Goal: Navigation & Orientation: Find specific page/section

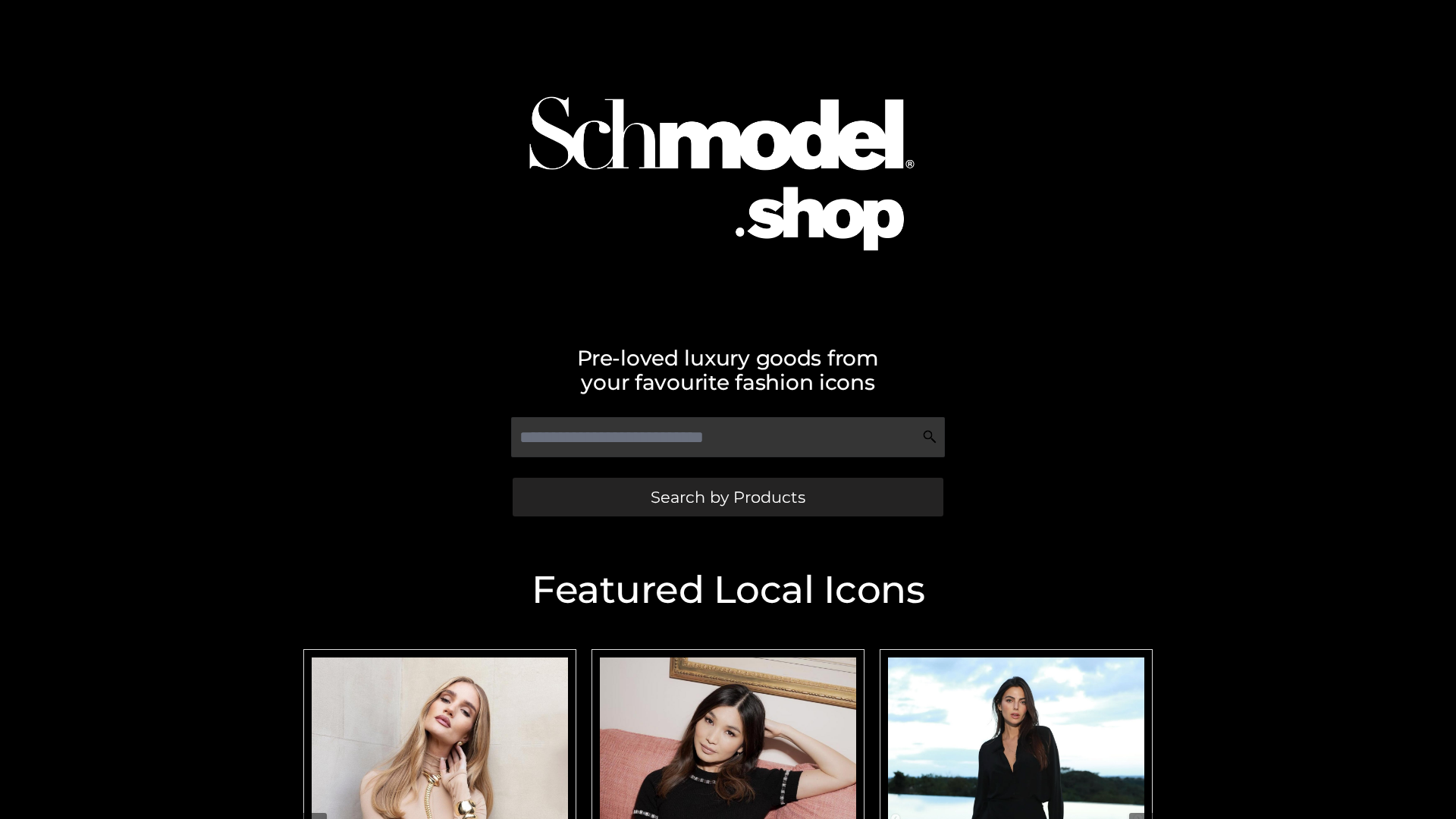
click at [727, 497] on span "Search by Products" at bounding box center [728, 497] width 154 height 16
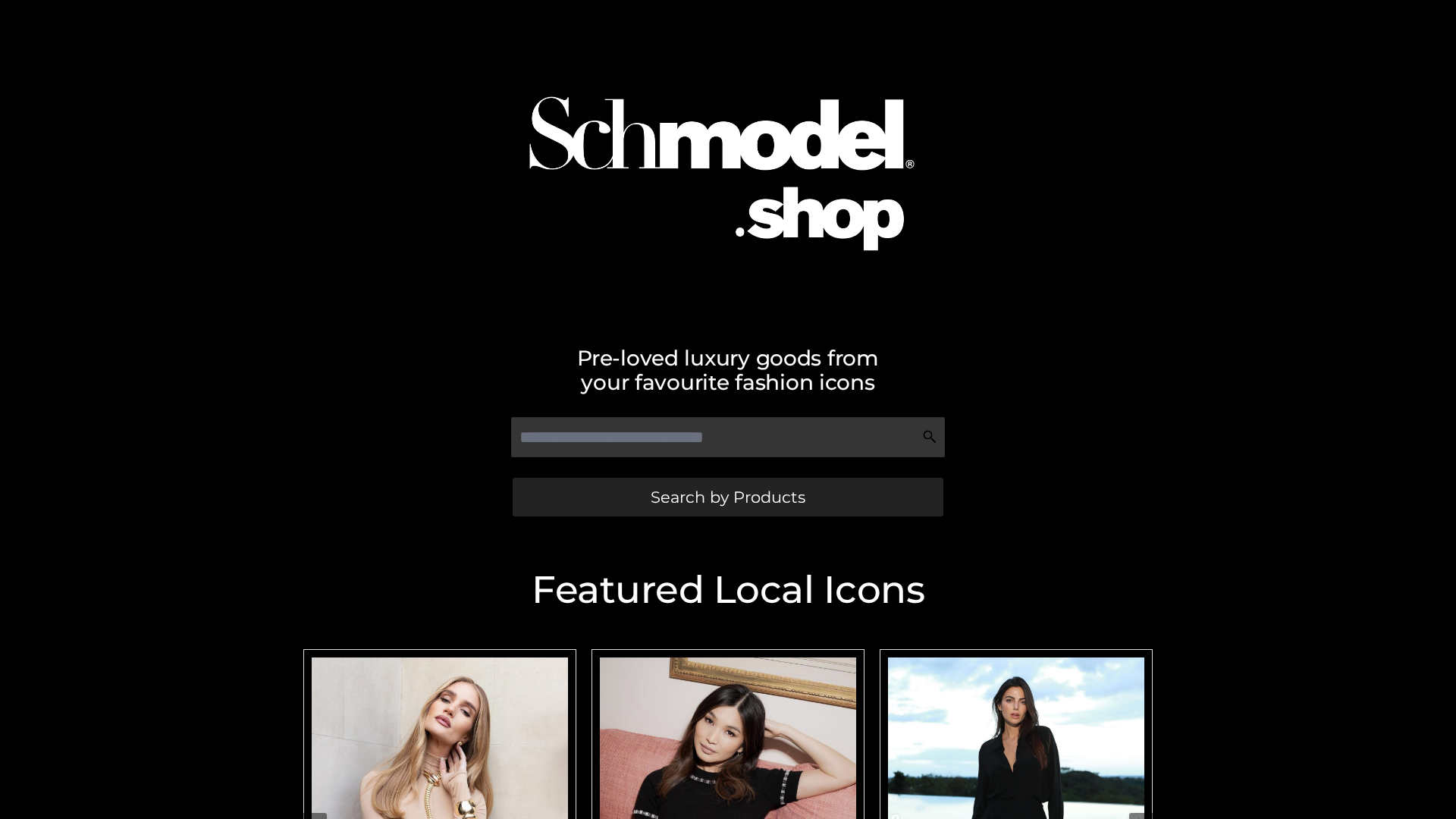
click at [727, 497] on span "Search by Products" at bounding box center [728, 497] width 154 height 16
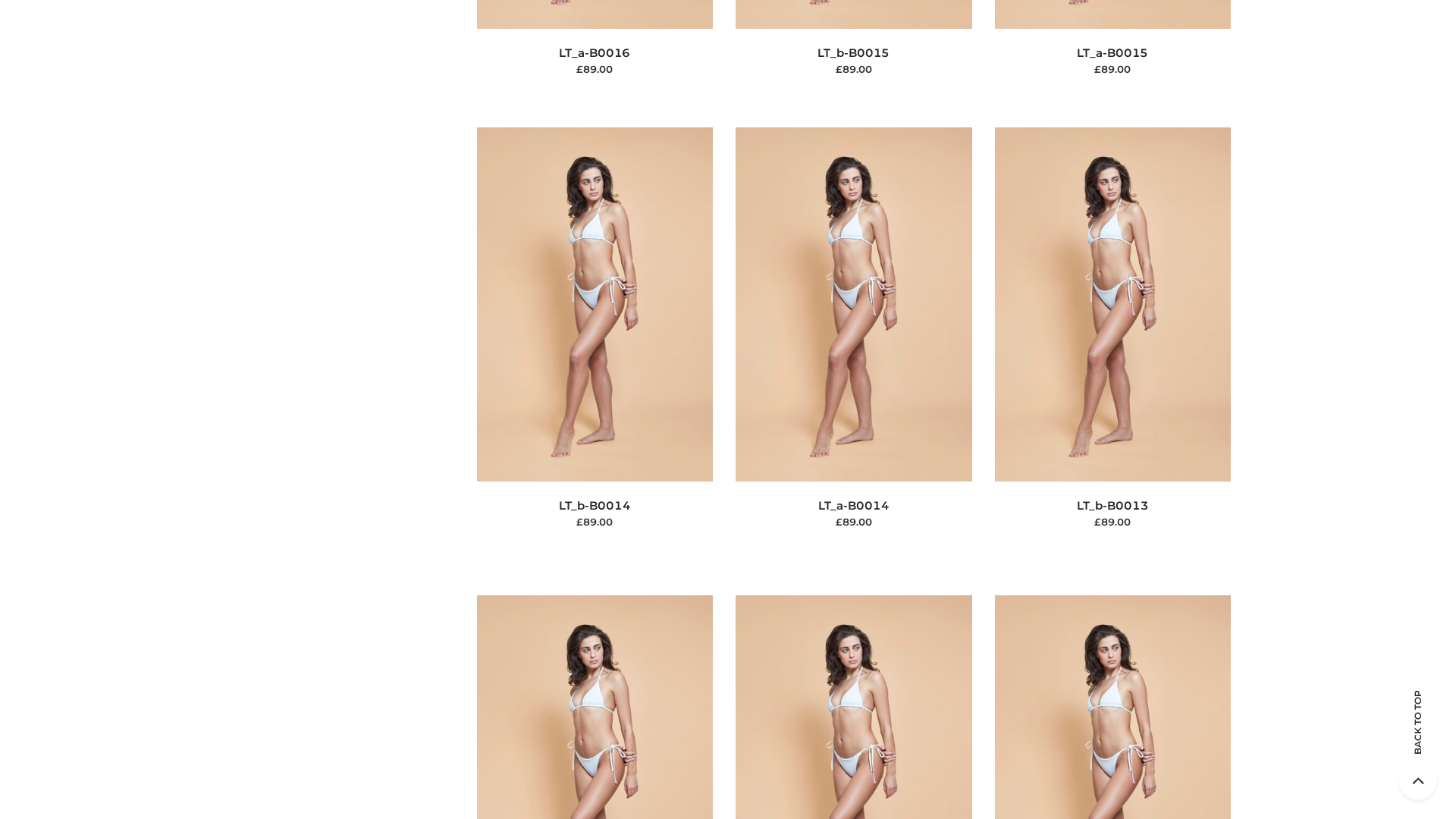
scroll to position [5391, 0]
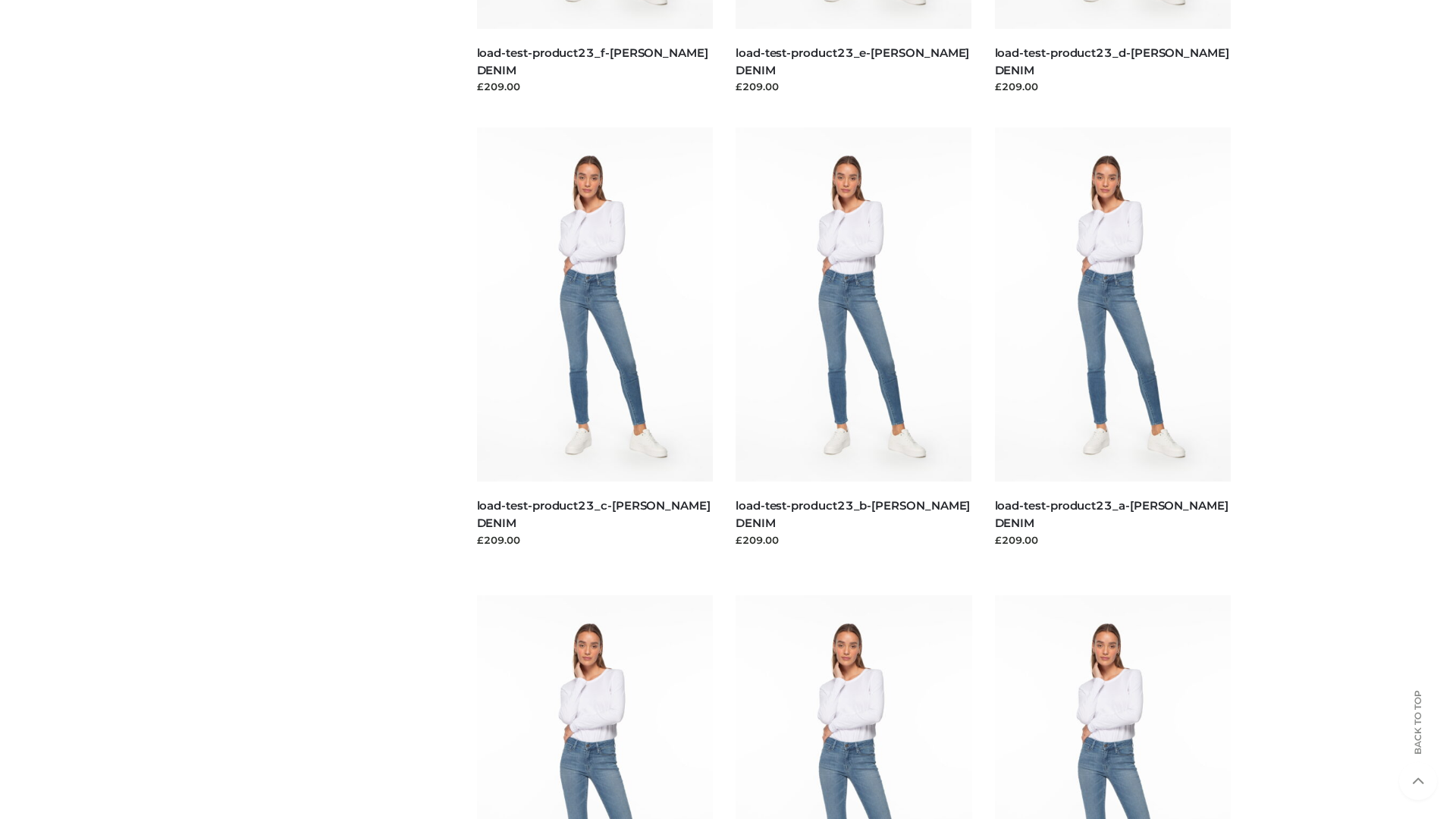
scroll to position [1329, 0]
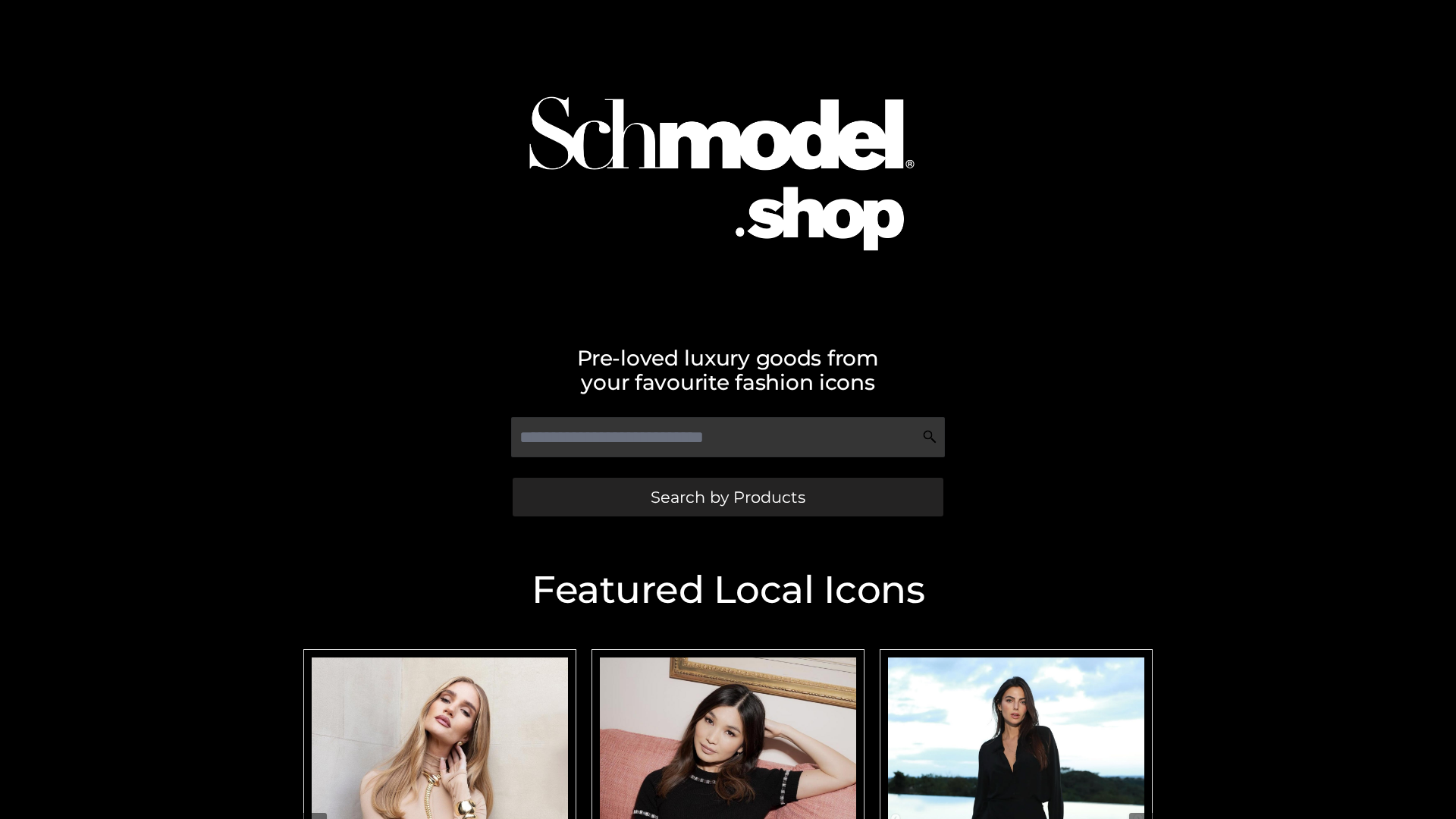
click at [727, 497] on span "Search by Products" at bounding box center [728, 497] width 154 height 16
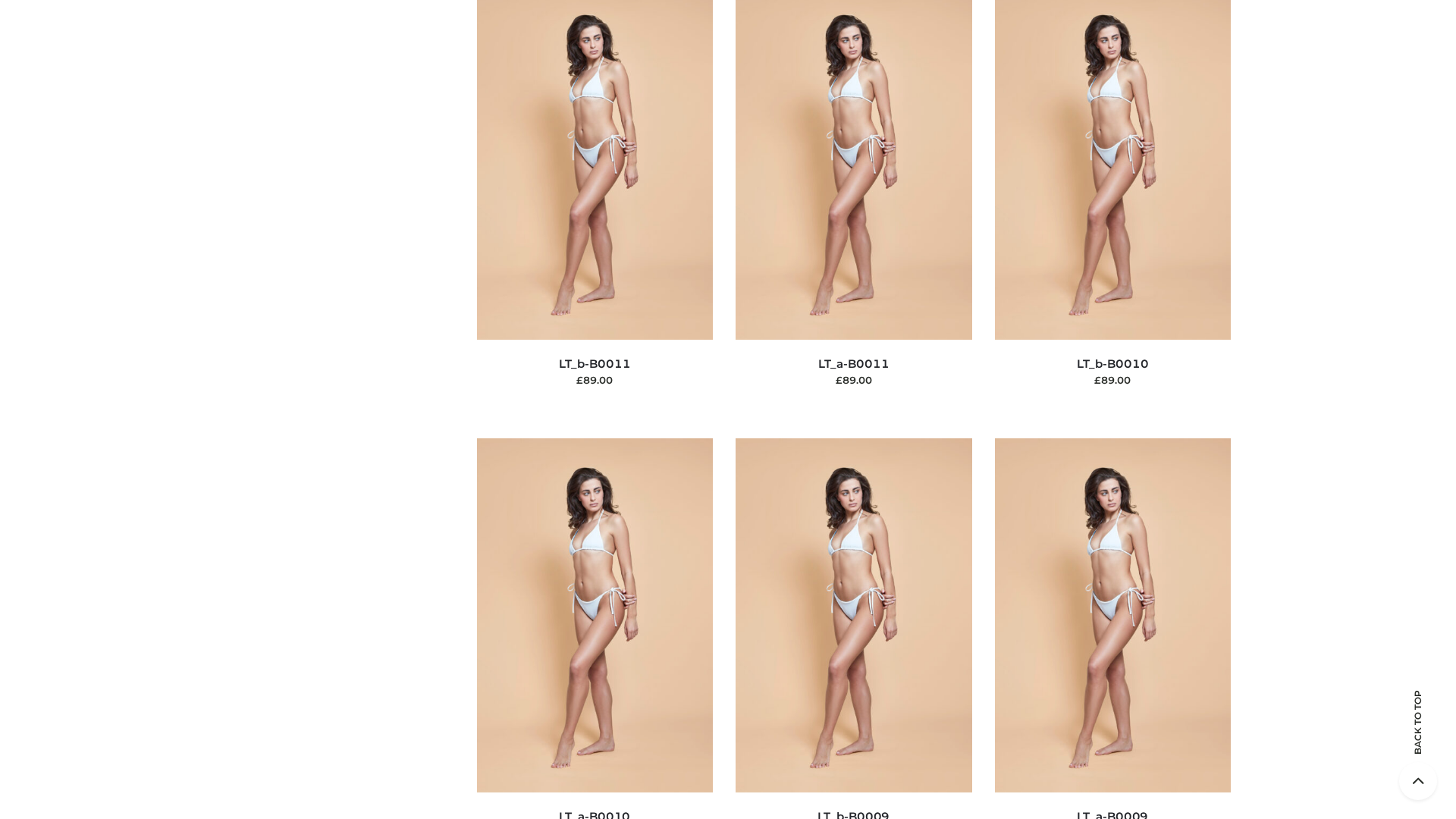
scroll to position [6808, 0]
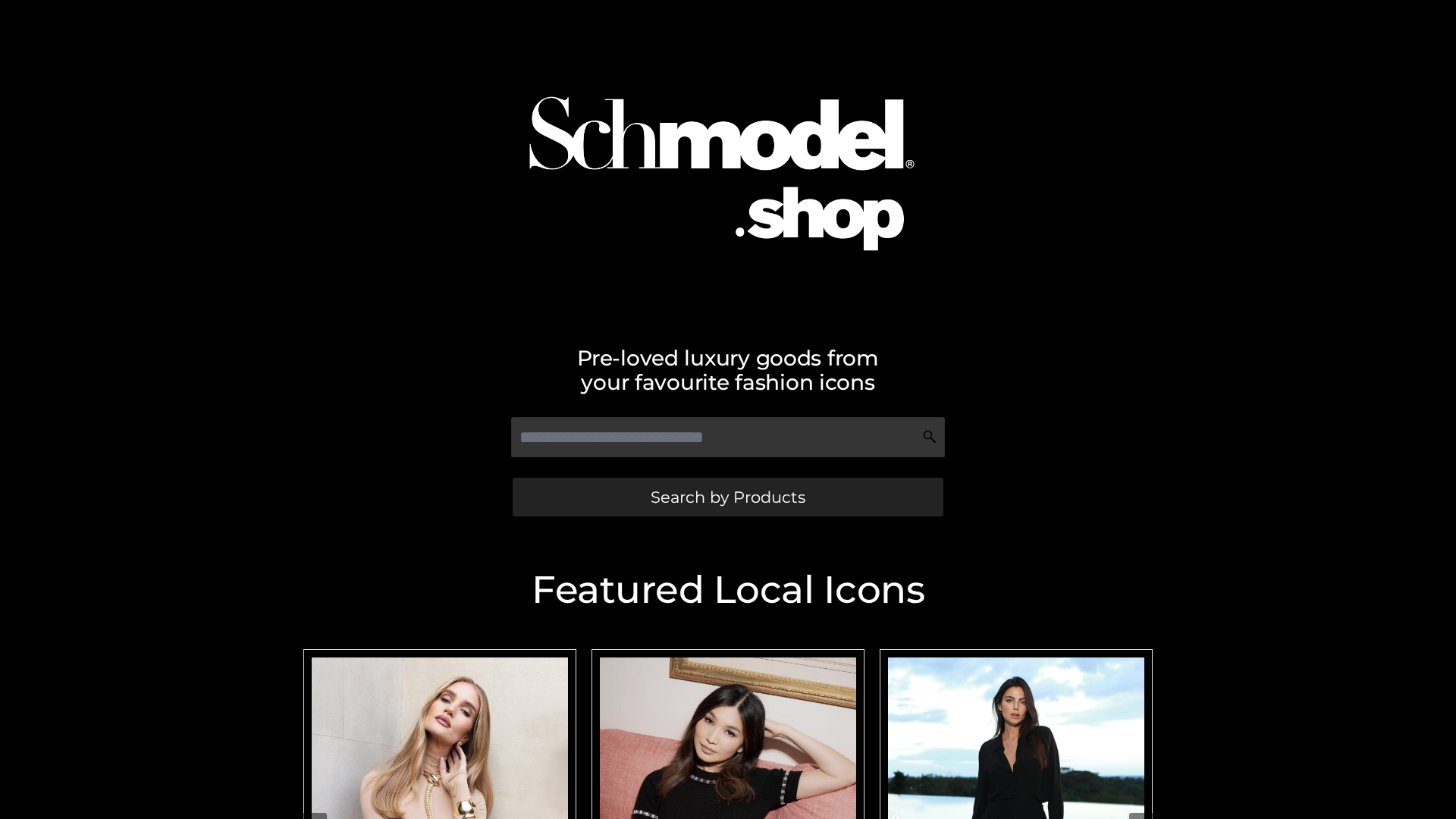
click at [727, 497] on span "Search by Products" at bounding box center [728, 497] width 154 height 16
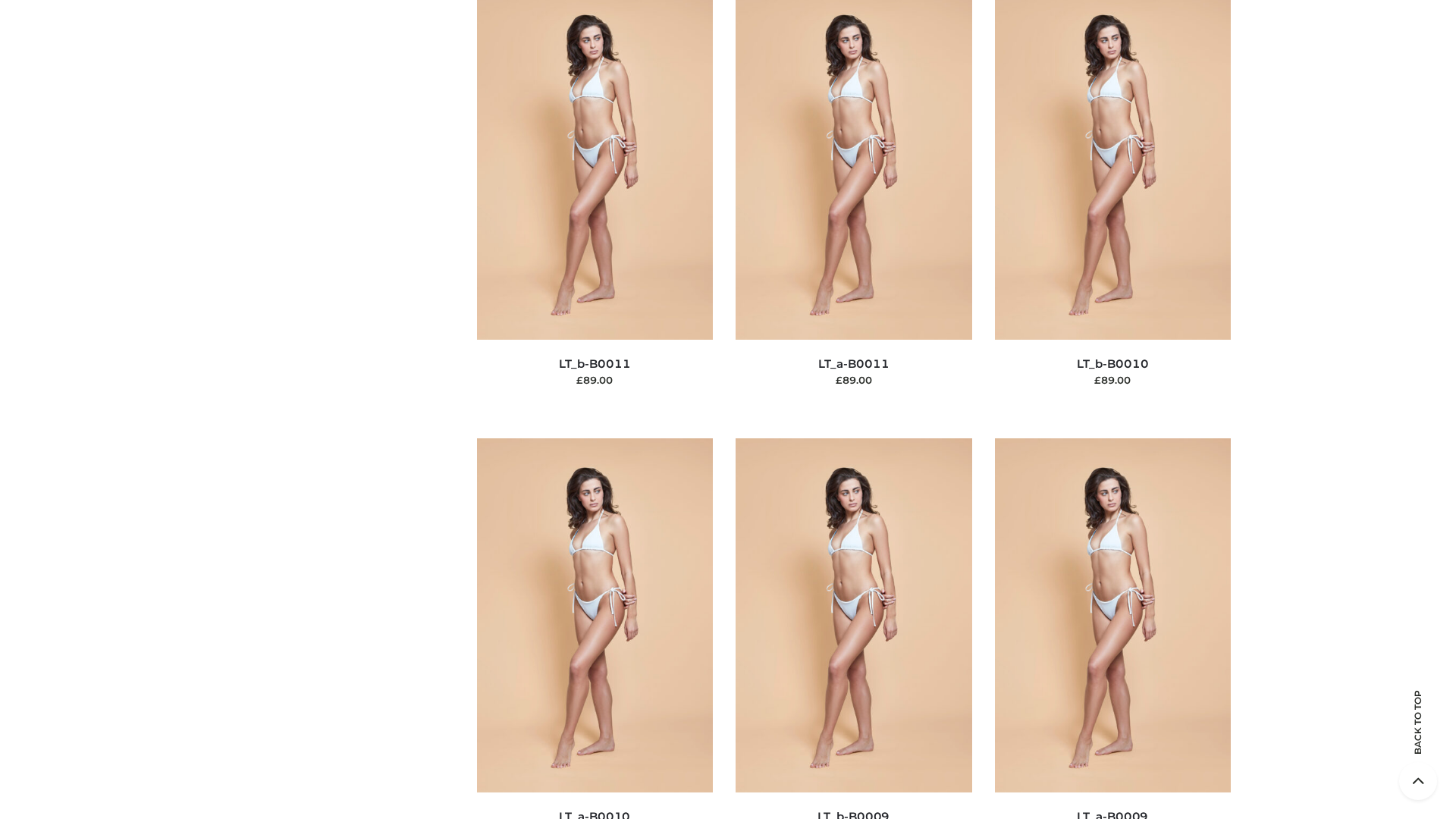
scroll to position [6808, 0]
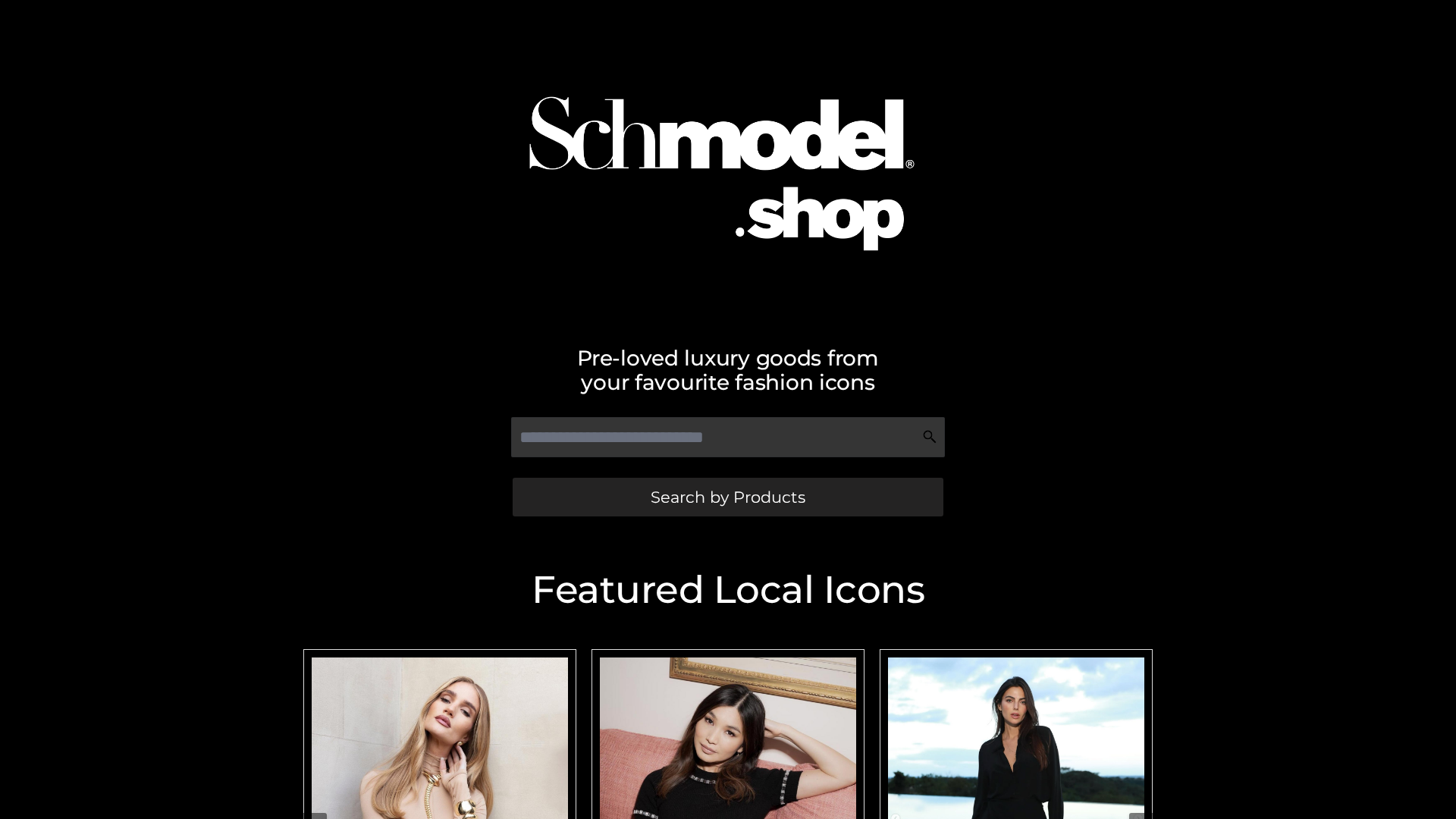
click at [727, 497] on span "Search by Products" at bounding box center [728, 497] width 154 height 16
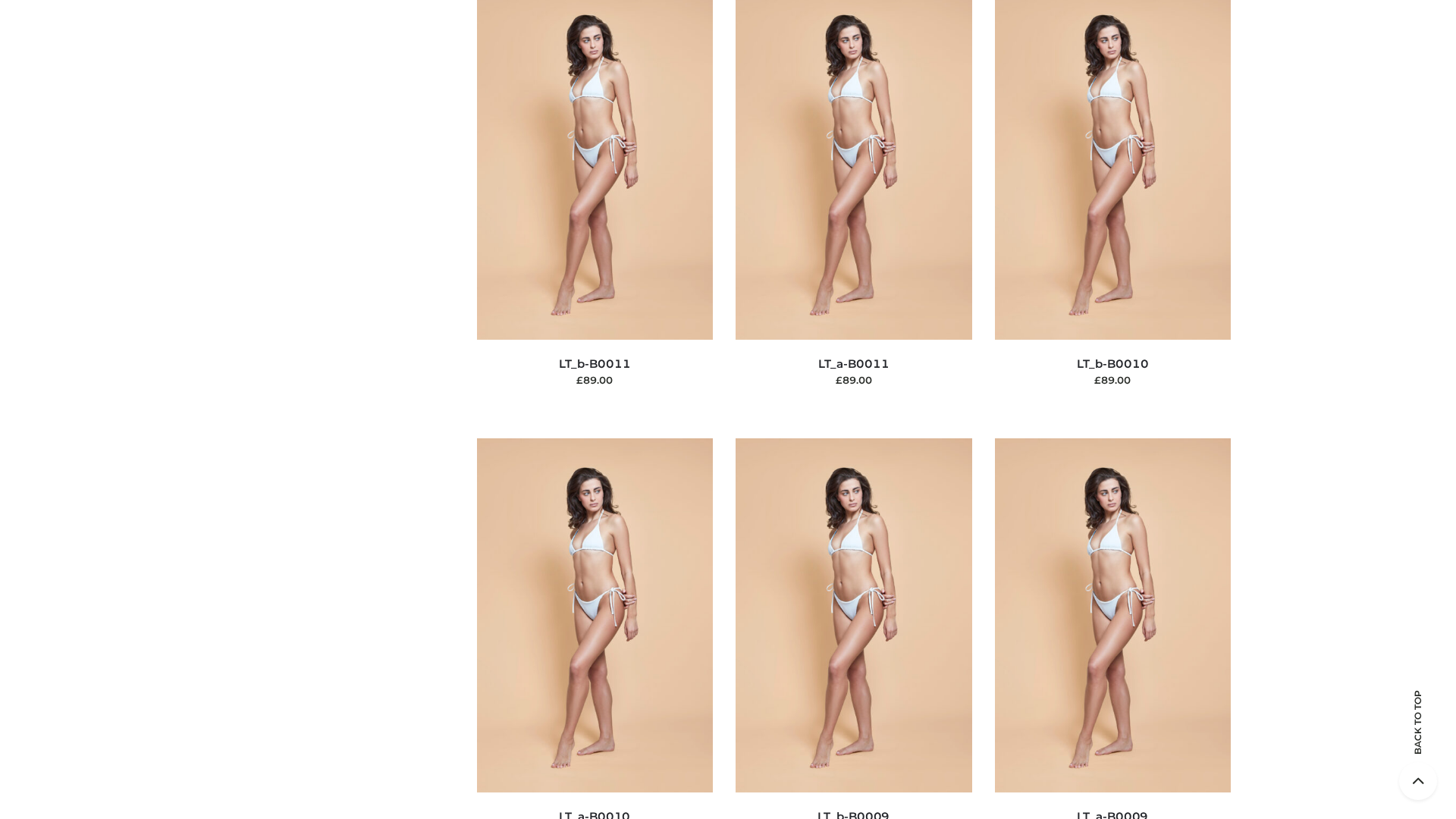
scroll to position [6808, 0]
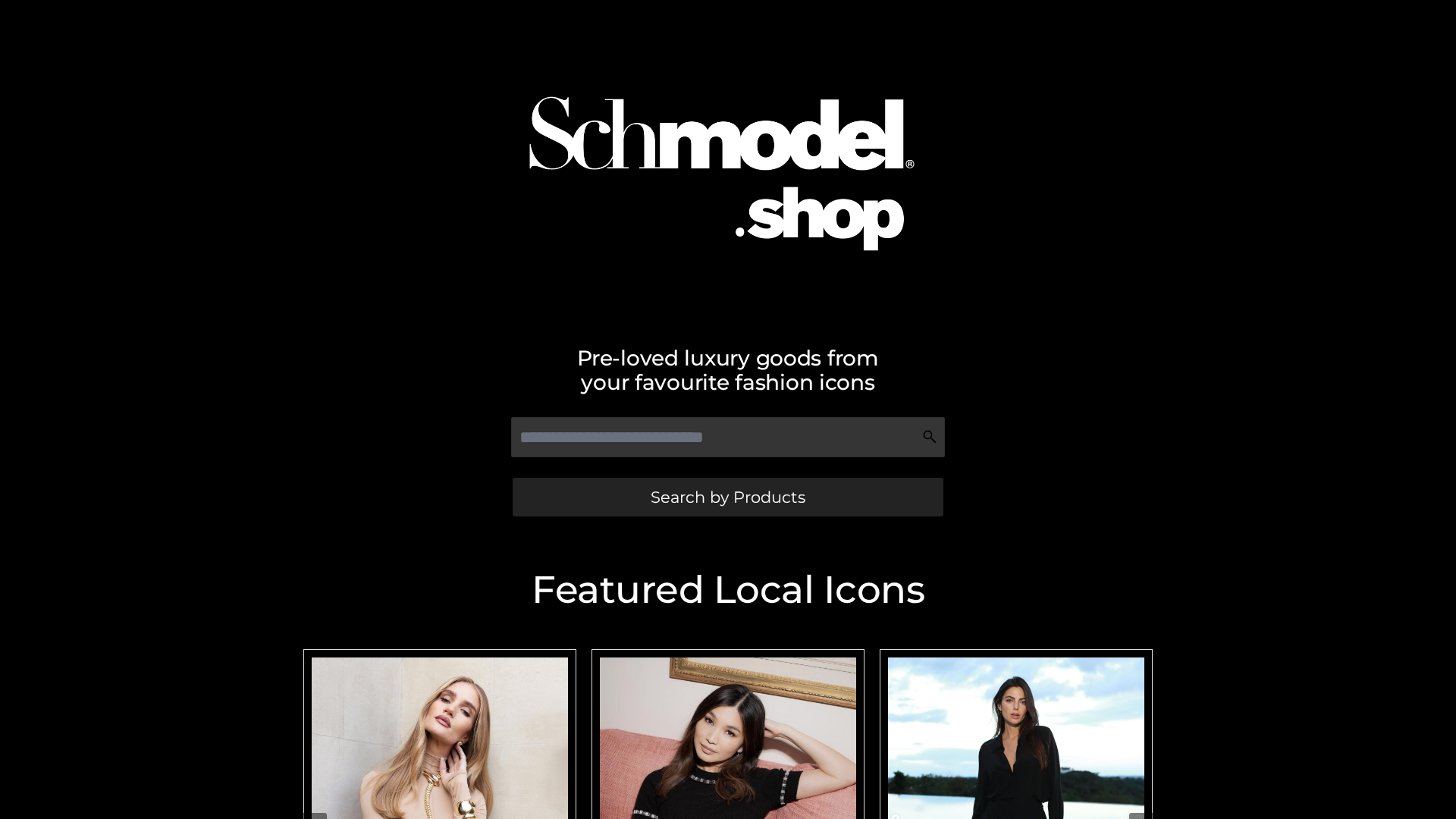
click at [727, 497] on span "Search by Products" at bounding box center [728, 497] width 154 height 16
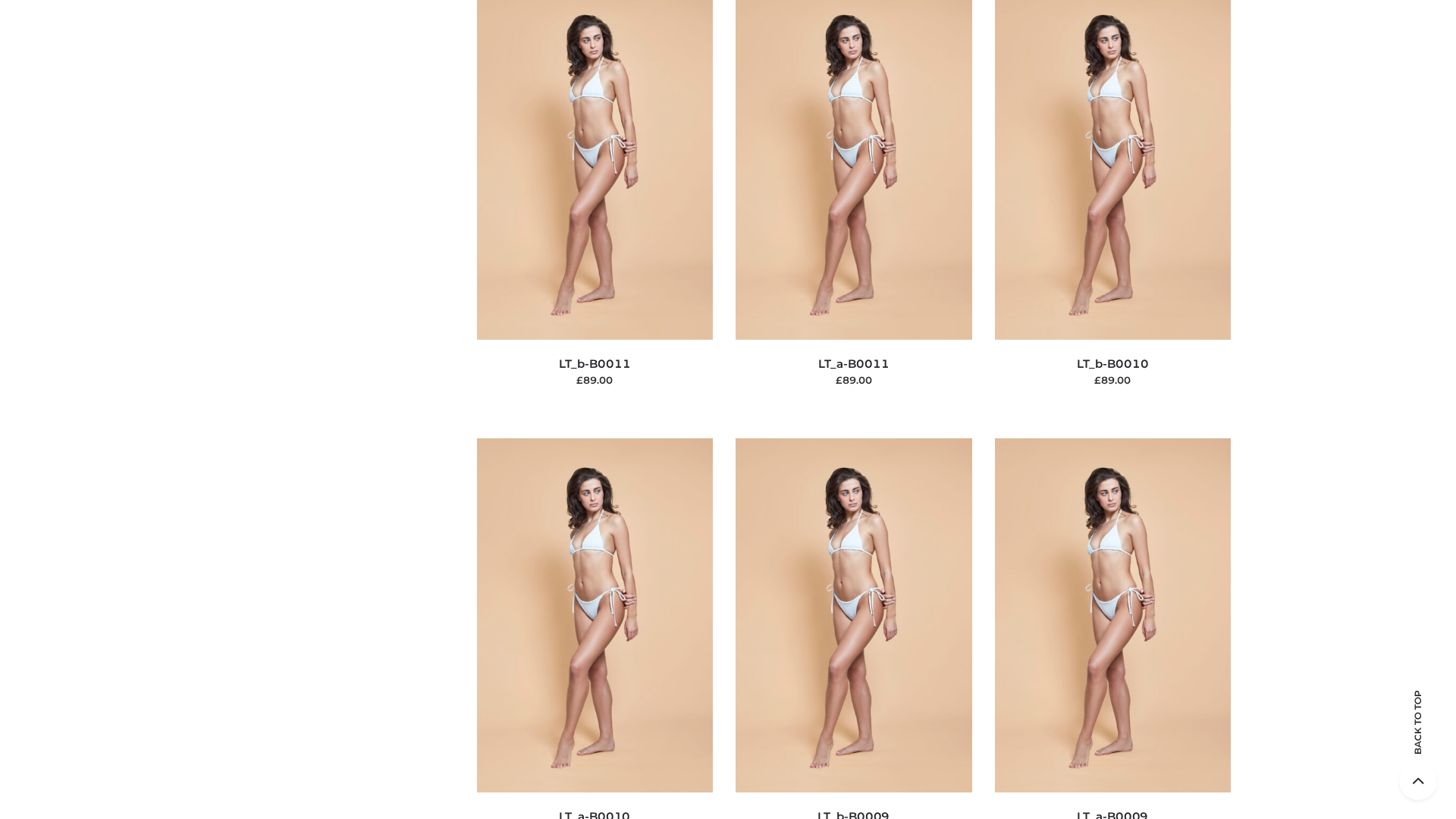
scroll to position [6808, 0]
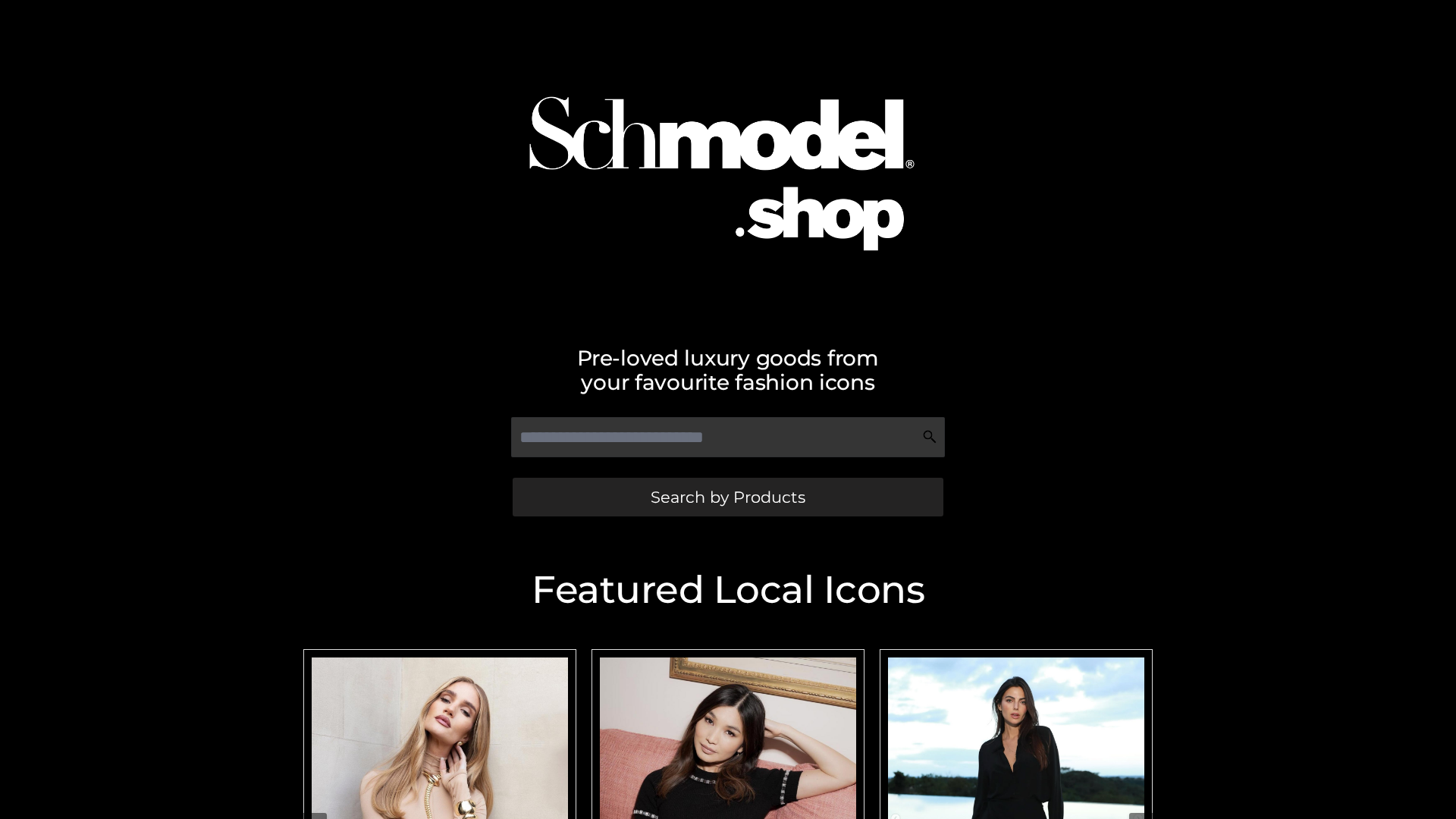
click at [727, 497] on span "Search by Products" at bounding box center [728, 497] width 154 height 16
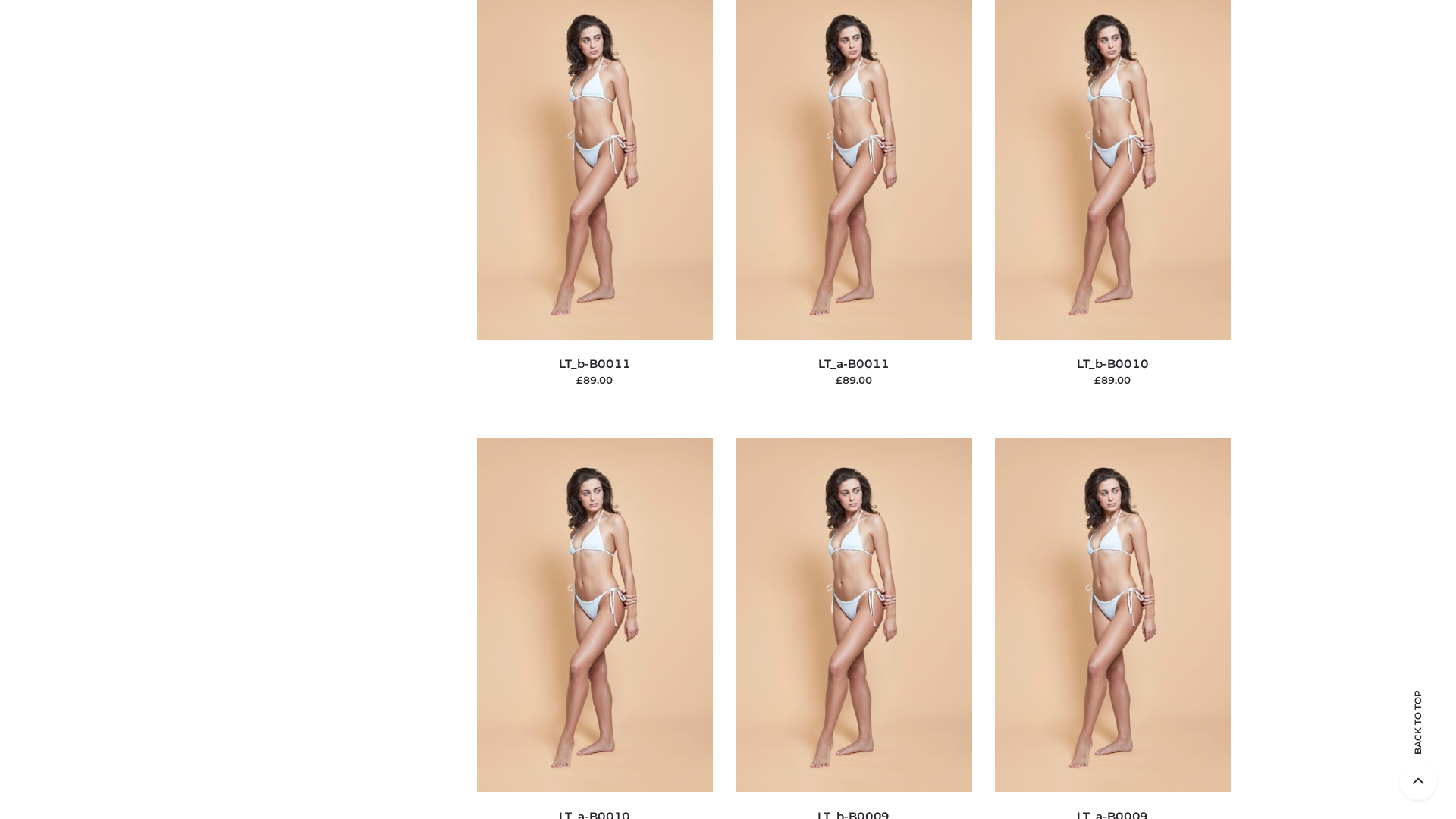
scroll to position [6808, 0]
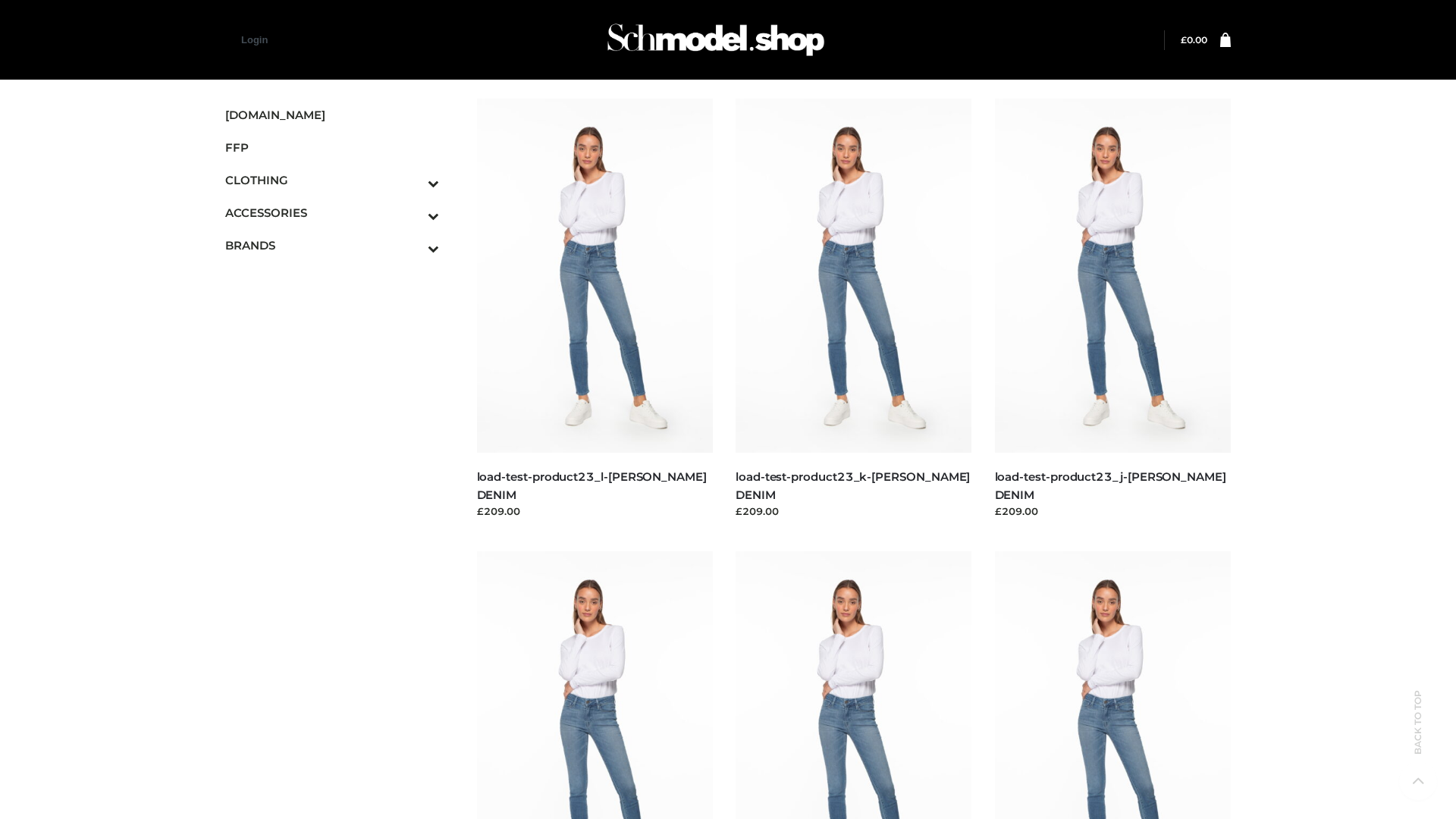
scroll to position [1329, 0]
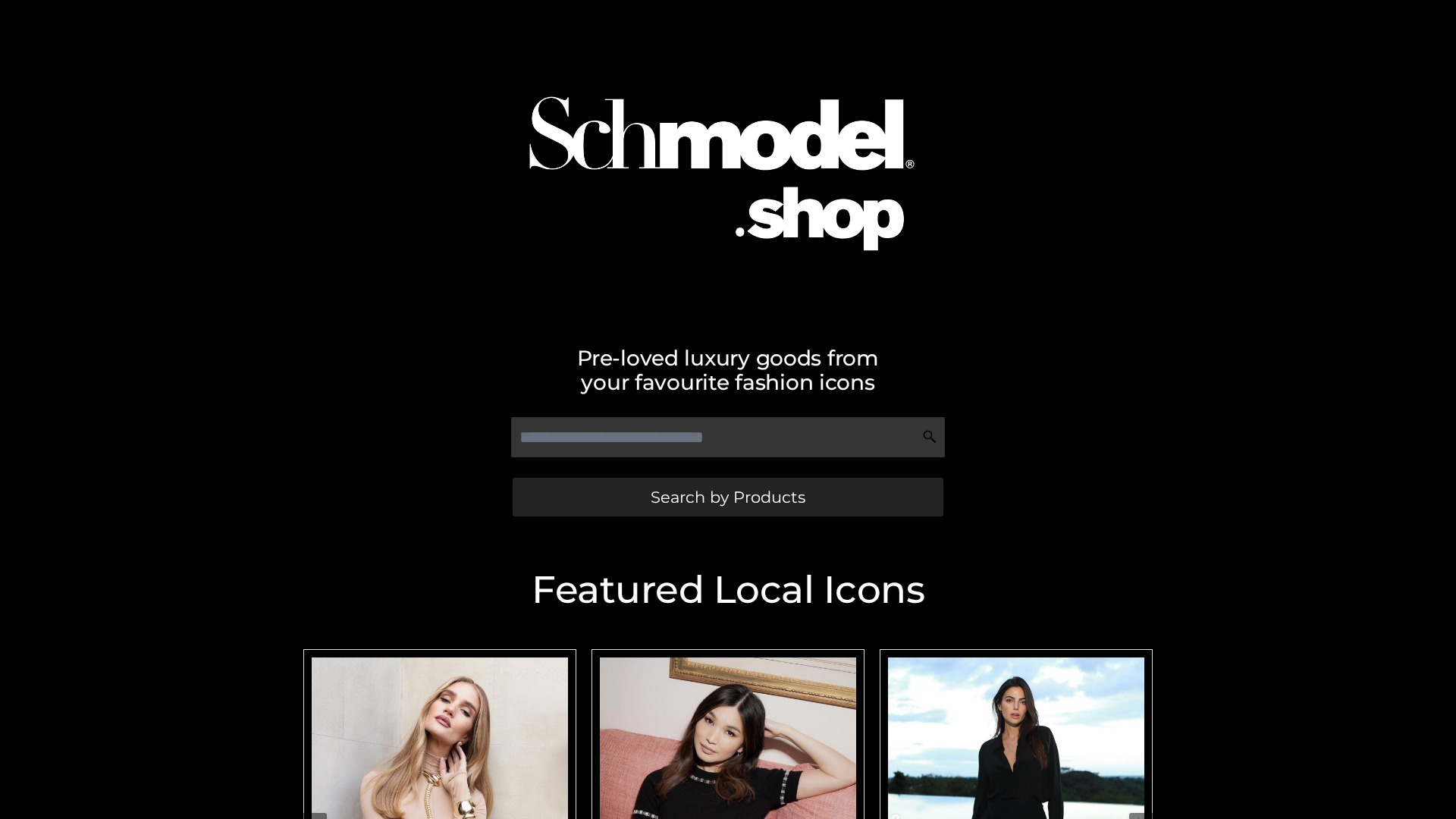
click at [727, 497] on span "Search by Products" at bounding box center [728, 497] width 154 height 16
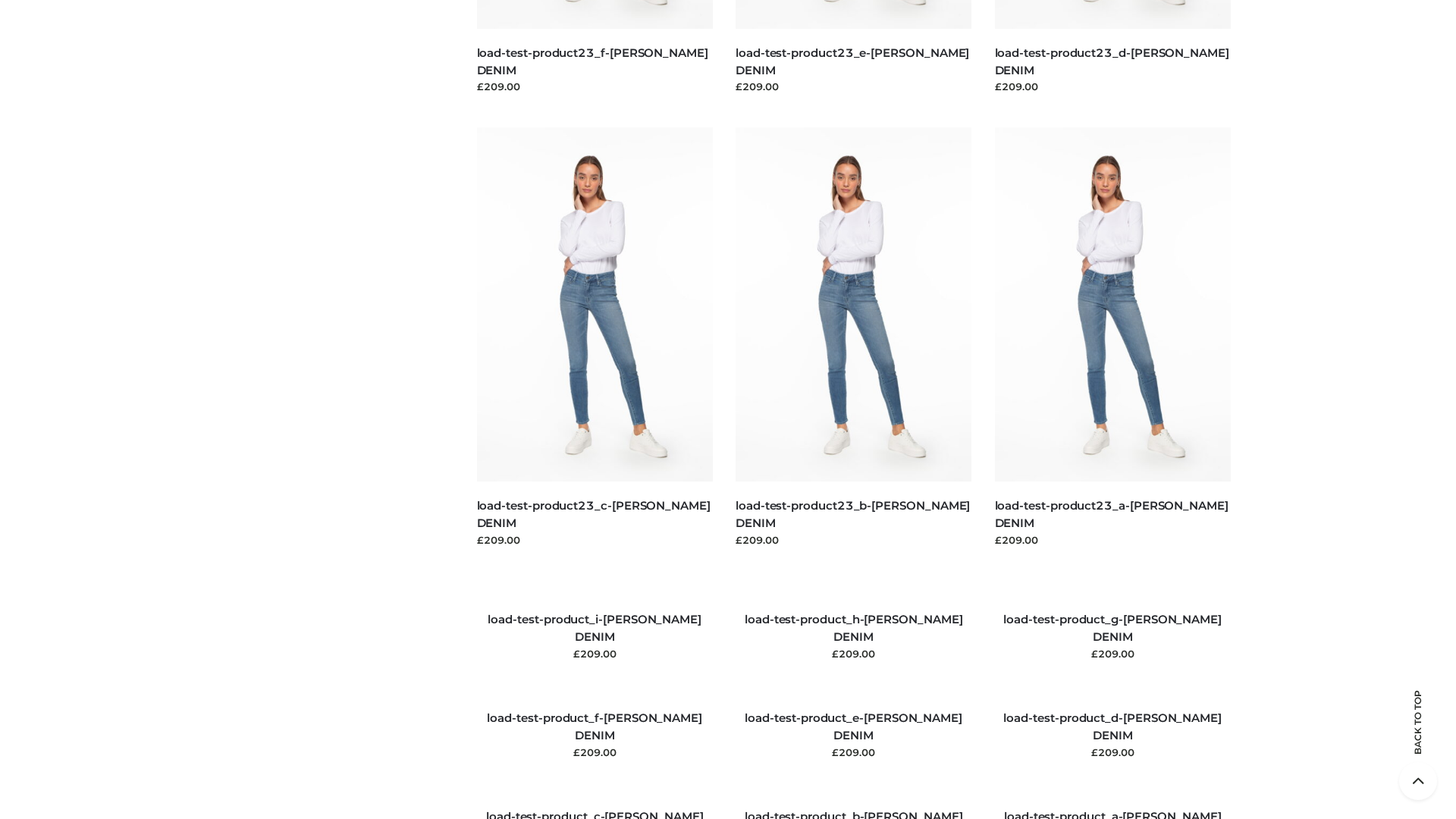
scroll to position [1739, 0]
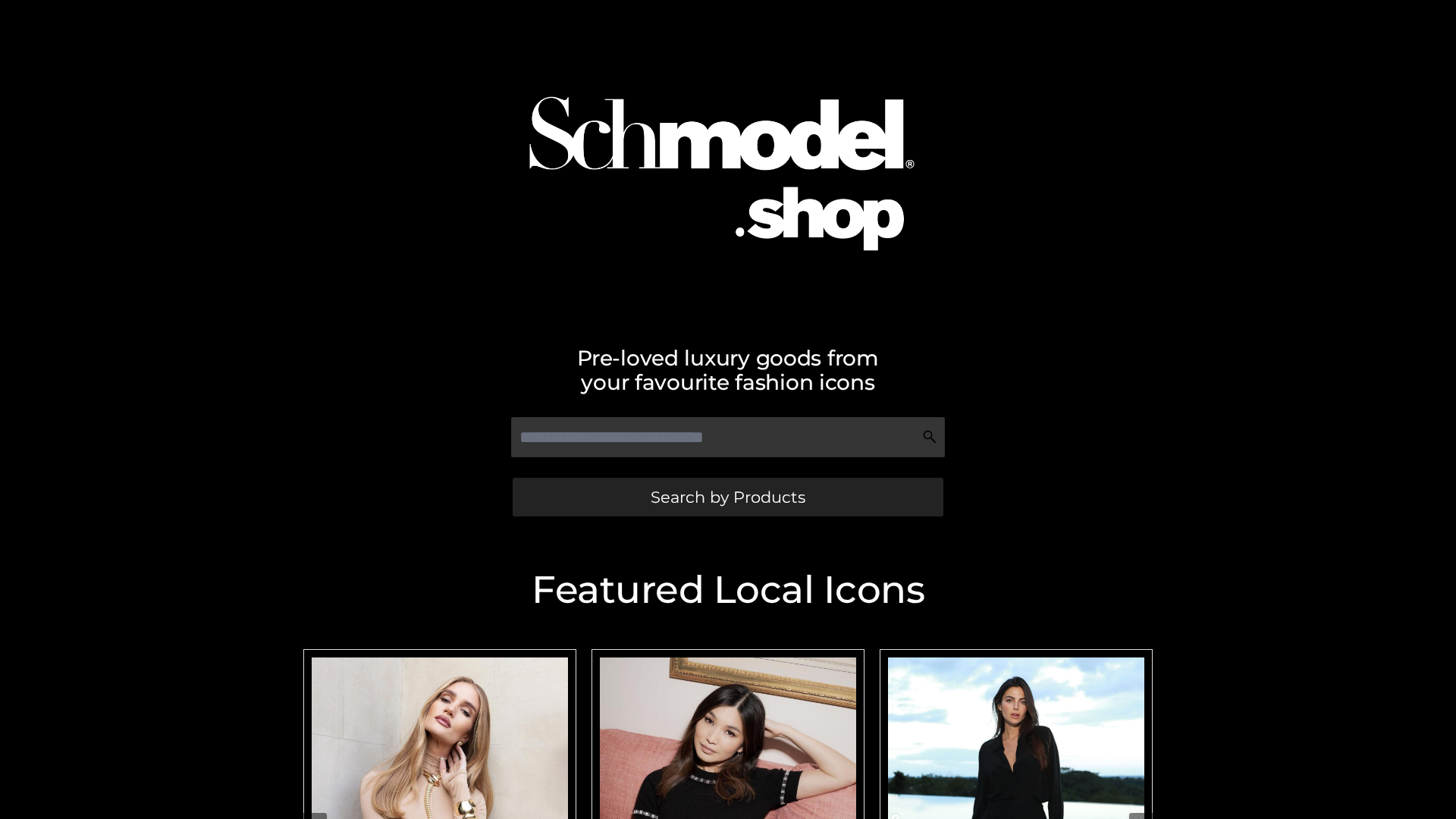
click at [727, 497] on span "Search by Products" at bounding box center [728, 497] width 154 height 16
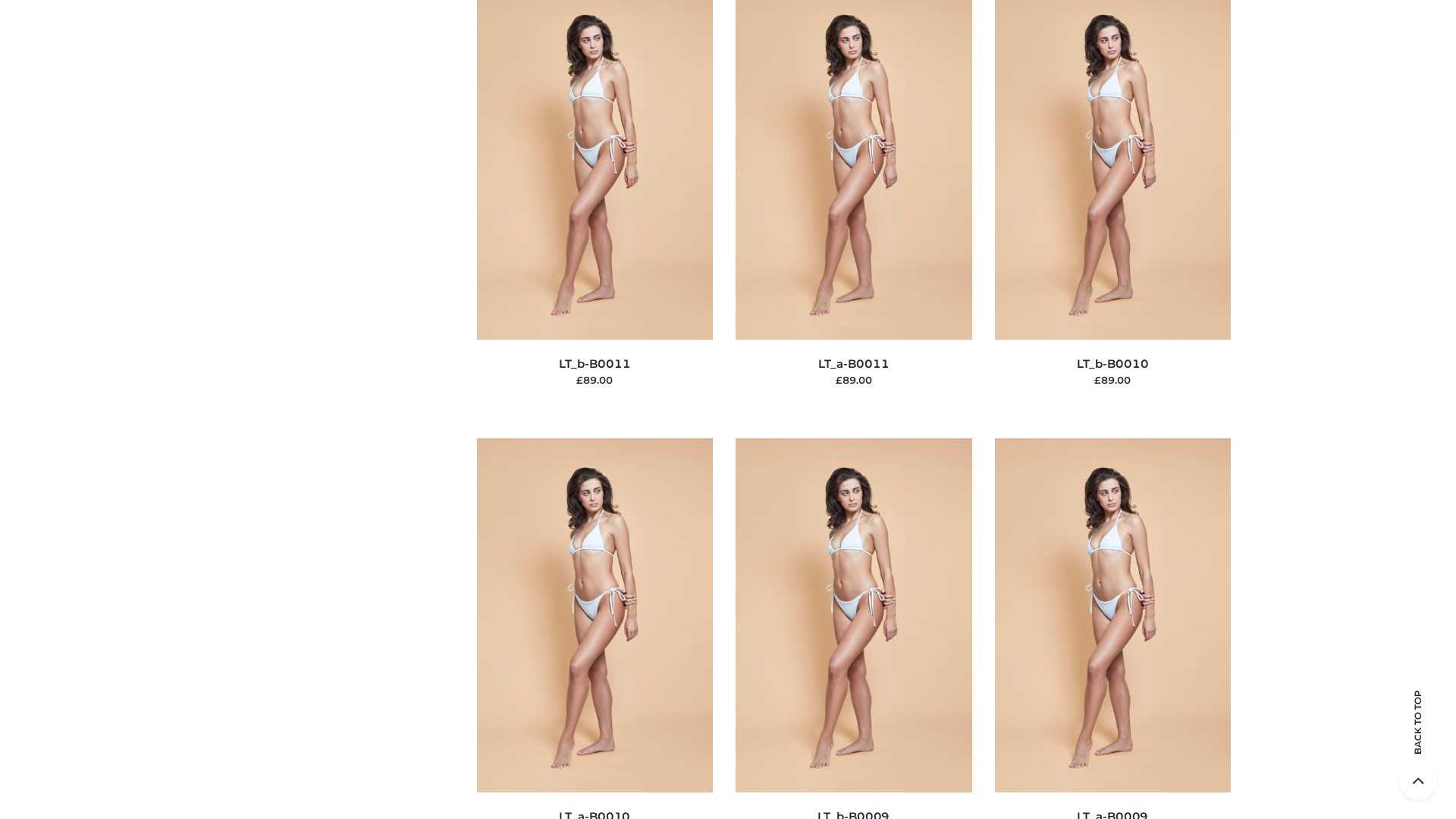
scroll to position [6808, 0]
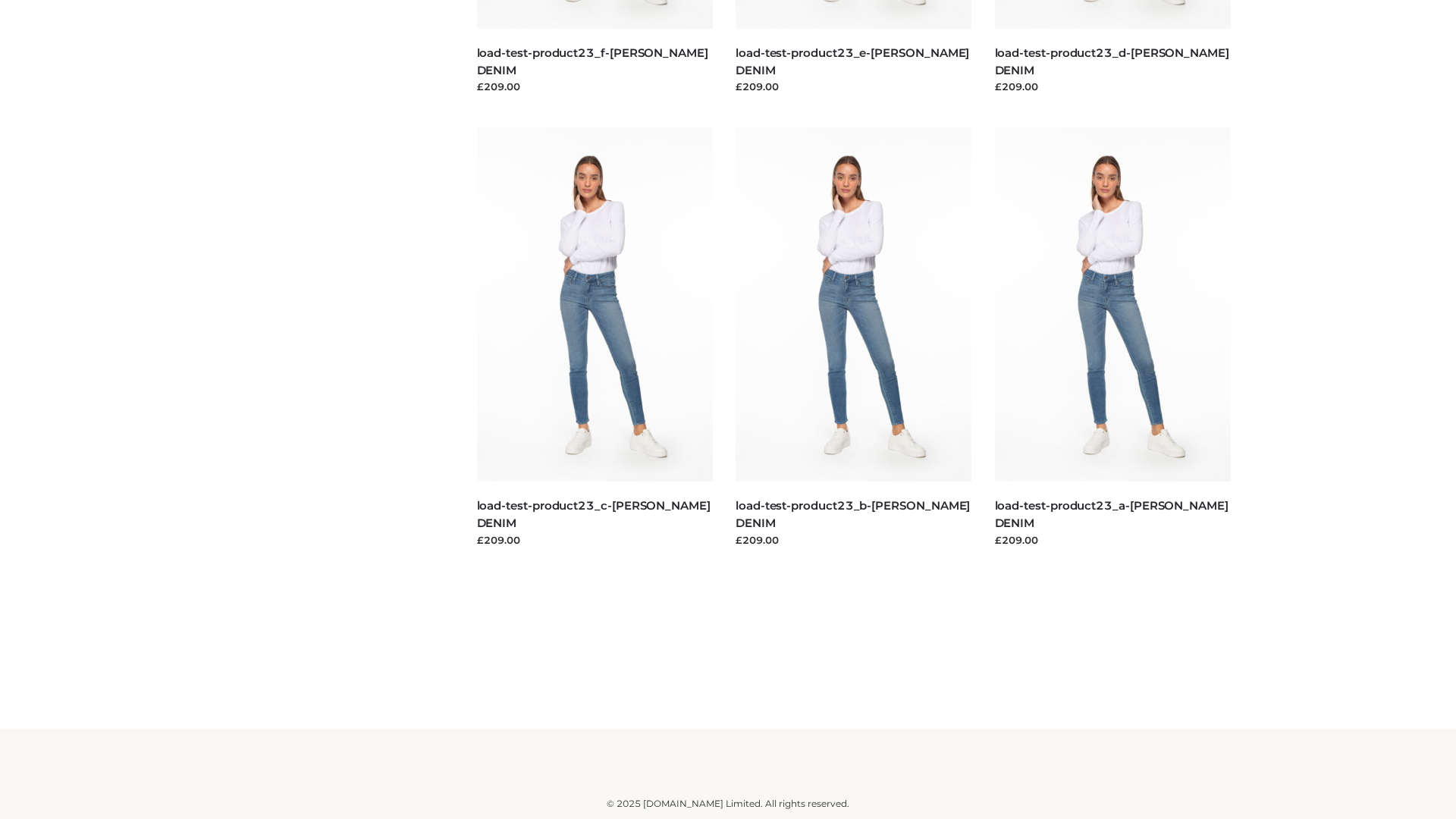
scroll to position [1329, 0]
